Goal: Task Accomplishment & Management: Use online tool/utility

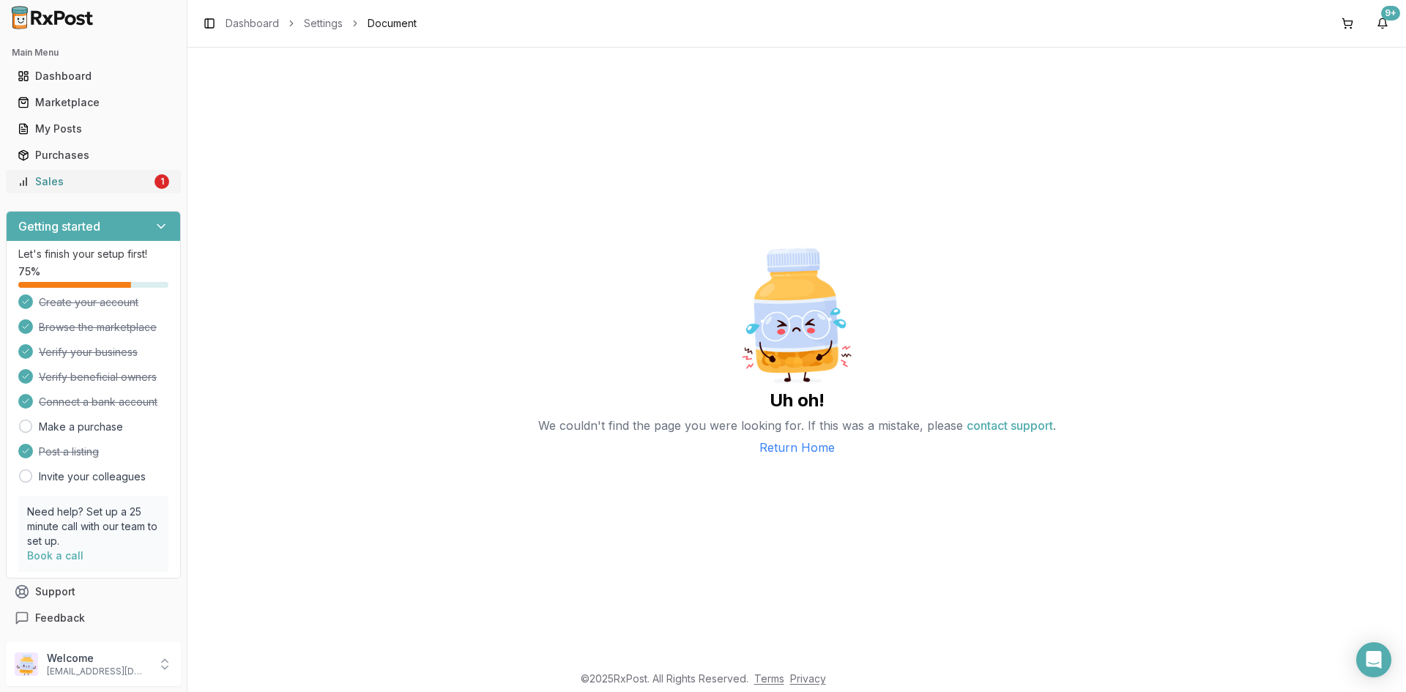
click at [79, 179] on div "Sales" at bounding box center [85, 181] width 134 height 15
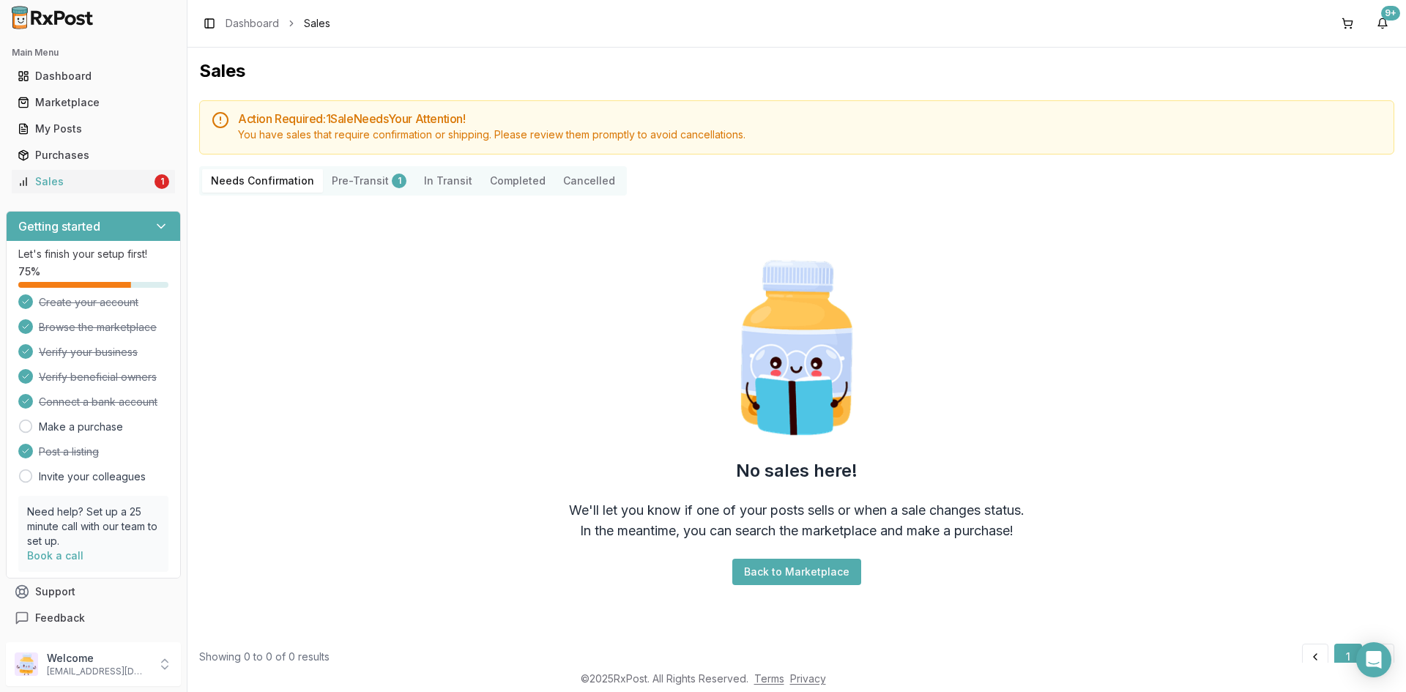
click at [373, 179] on button "Pre-Transit 1" at bounding box center [369, 180] width 92 height 23
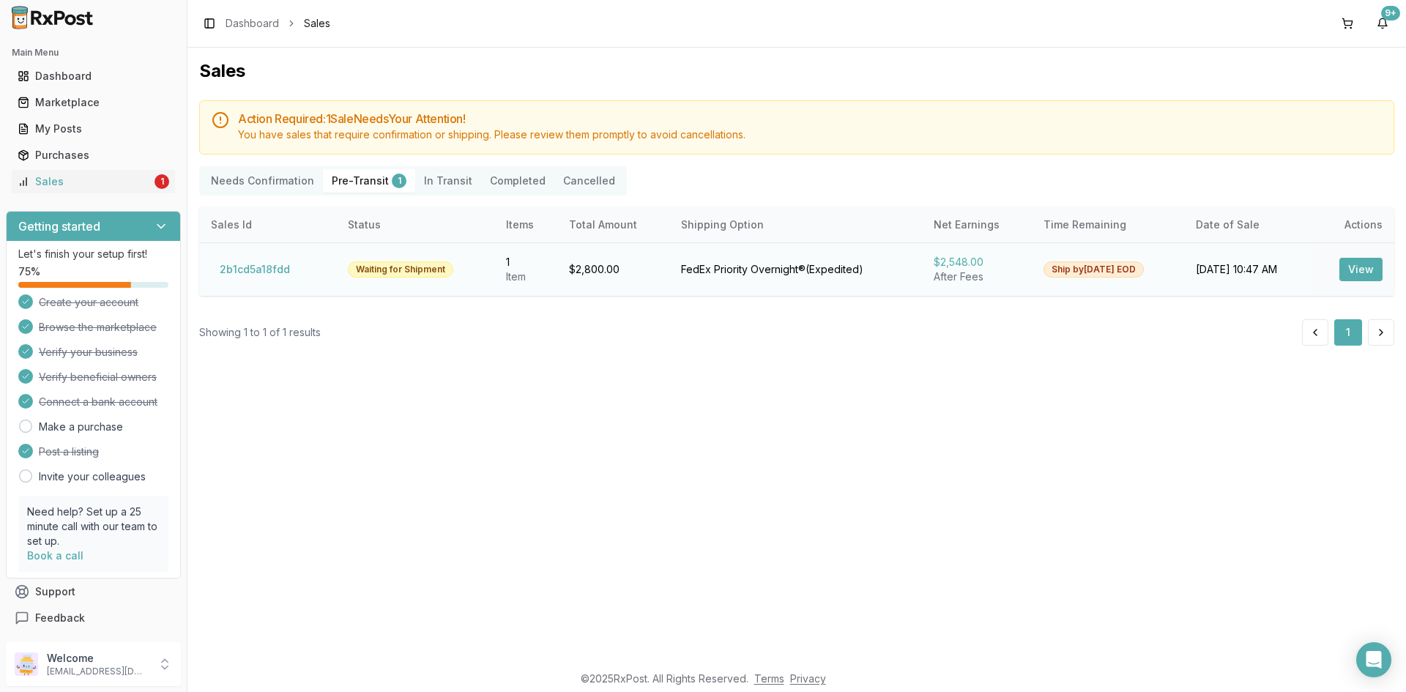
click at [1353, 269] on button "View" at bounding box center [1360, 269] width 43 height 23
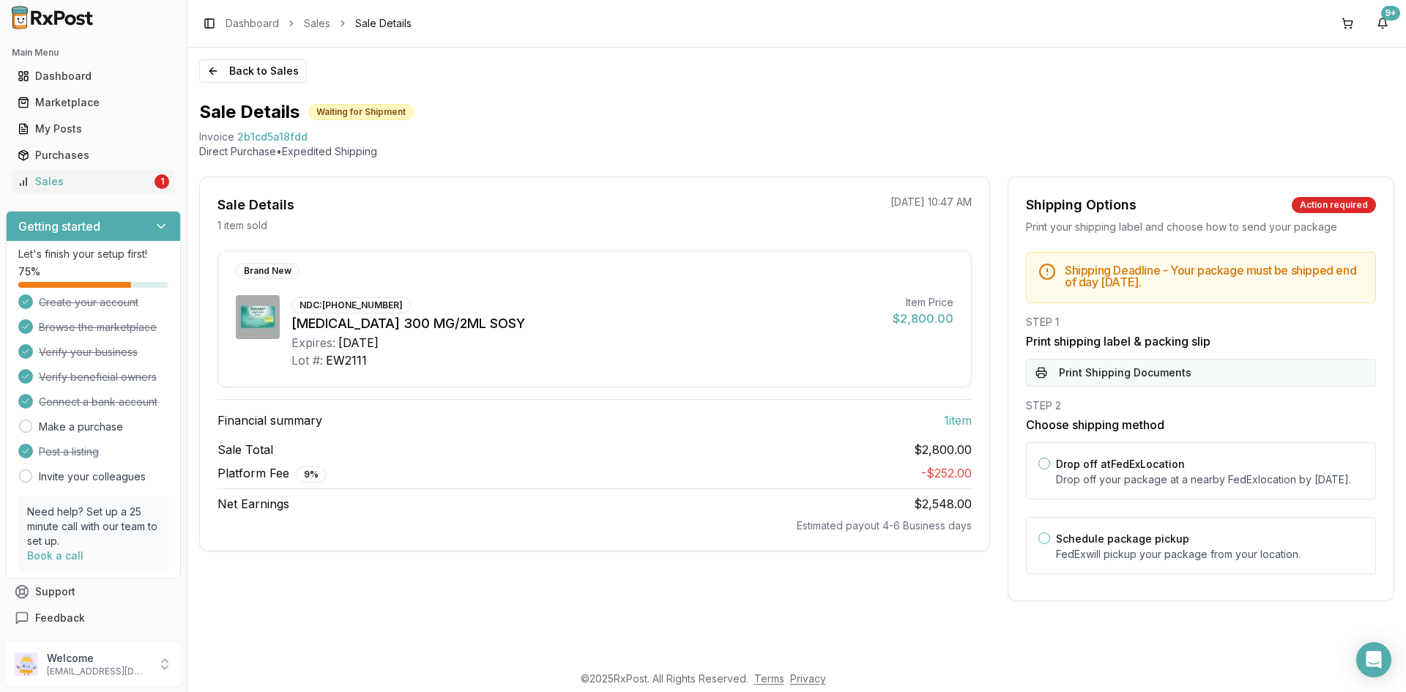
click at [1120, 368] on button "Print Shipping Documents" at bounding box center [1201, 373] width 350 height 28
click at [226, 77] on button "Back to Sales" at bounding box center [253, 70] width 108 height 23
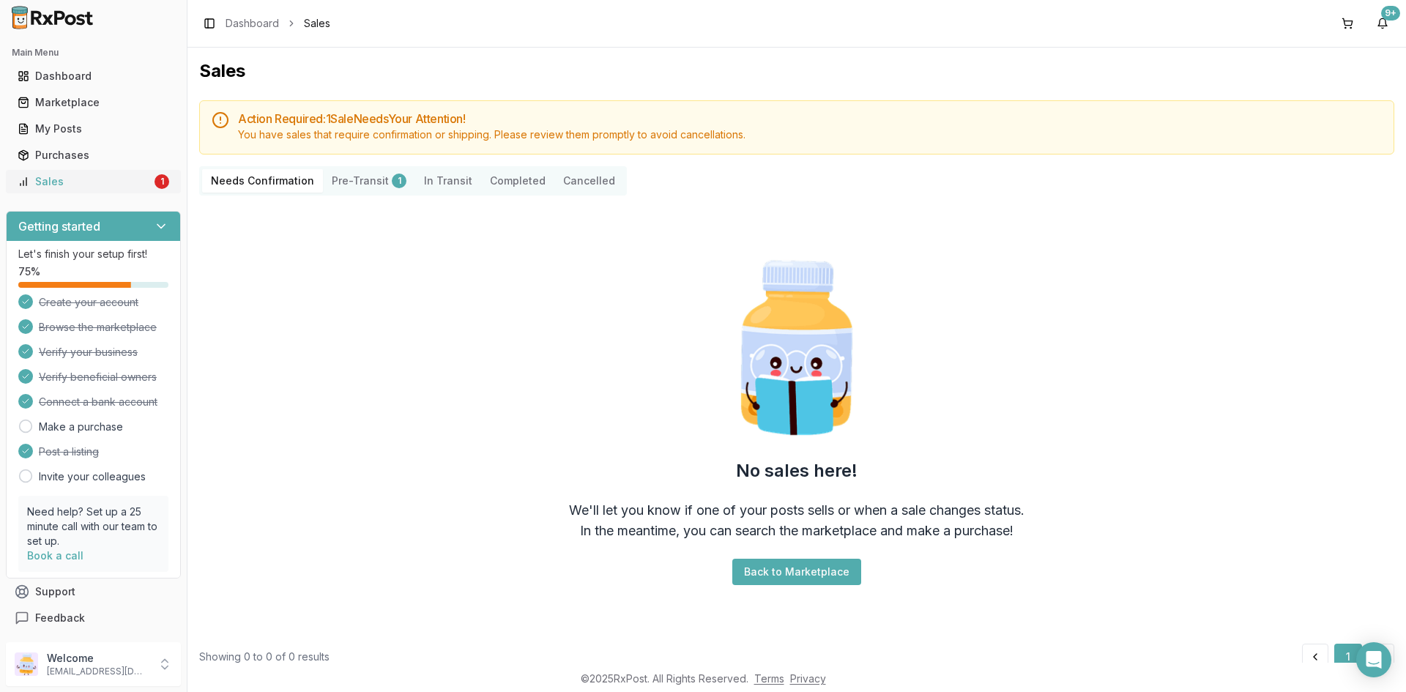
click at [75, 187] on div "Sales" at bounding box center [85, 181] width 134 height 15
click at [371, 182] on button "Pre-Transit 1" at bounding box center [369, 180] width 92 height 23
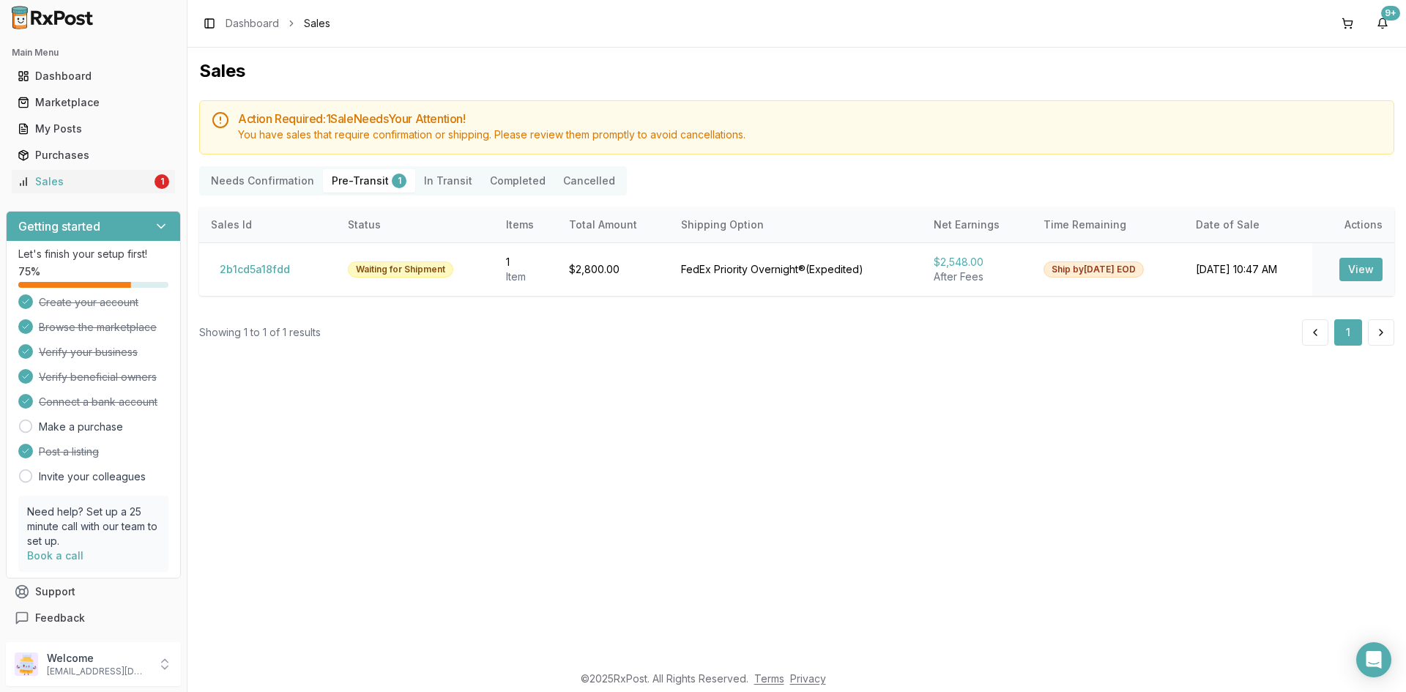
click at [282, 190] on Confirmation "Needs Confirmation" at bounding box center [262, 180] width 121 height 23
